Goal: Check status: Check status

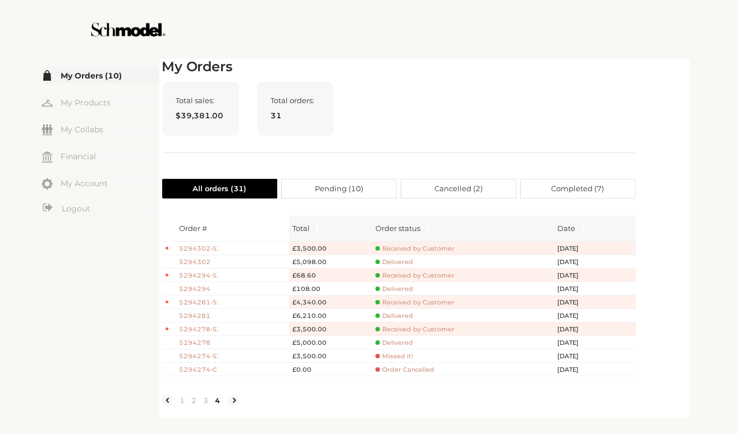
click at [375, 113] on div "Total sales: $39,381.00 Total orders: 31" at bounding box center [399, 117] width 474 height 71
click at [94, 67] on div "☰ My Orders (10) My Products My Collabs Dashboard Financial My Account Logout I…" at bounding box center [101, 237] width 118 height 362
click at [99, 76] on link "My Orders (10)" at bounding box center [101, 75] width 118 height 16
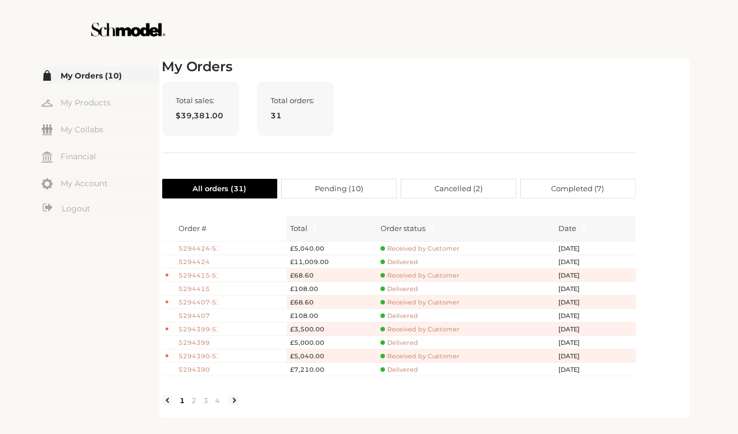
click at [90, 76] on link "My Orders (10)" at bounding box center [101, 75] width 118 height 16
